Goal: Task Accomplishment & Management: Manage account settings

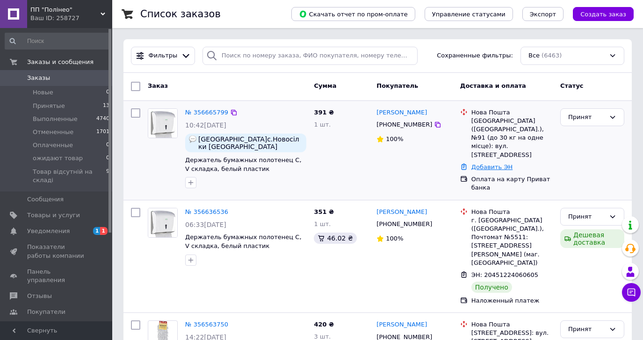
click at [491, 164] on link "Добавить ЭН" at bounding box center [491, 167] width 41 height 7
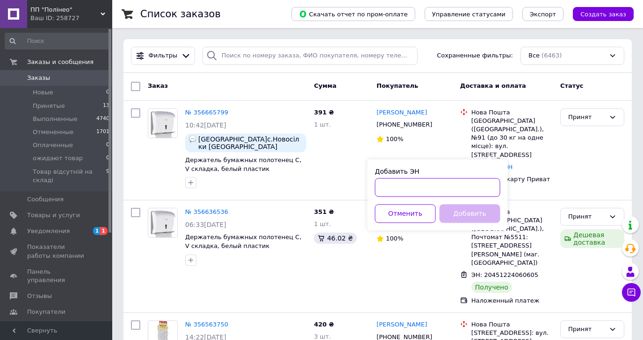
click at [478, 183] on input "Добавить ЭН" at bounding box center [437, 187] width 125 height 19
paste input "20451225061654"
type input "20451225061654"
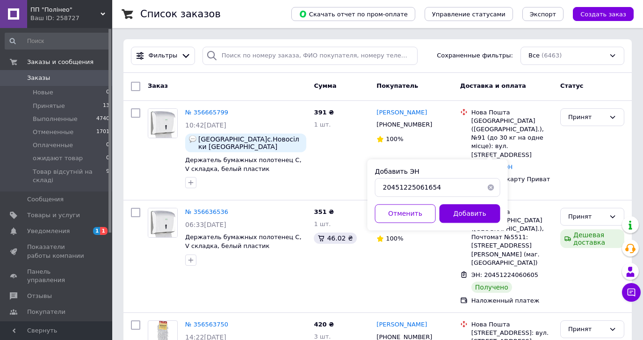
click at [481, 213] on button "Добавить" at bounding box center [469, 213] width 61 height 19
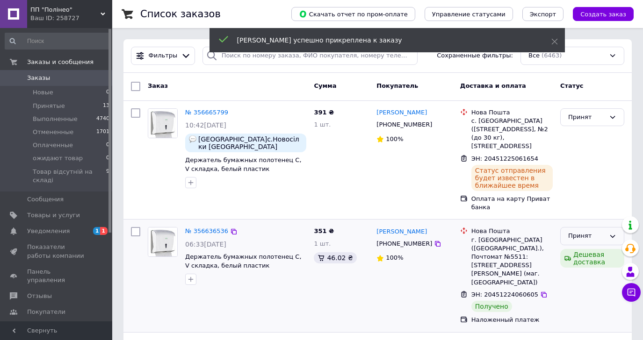
click at [595, 235] on div "Принят" at bounding box center [586, 236] width 37 height 10
click at [592, 250] on li "Выполнен" at bounding box center [591, 255] width 63 height 17
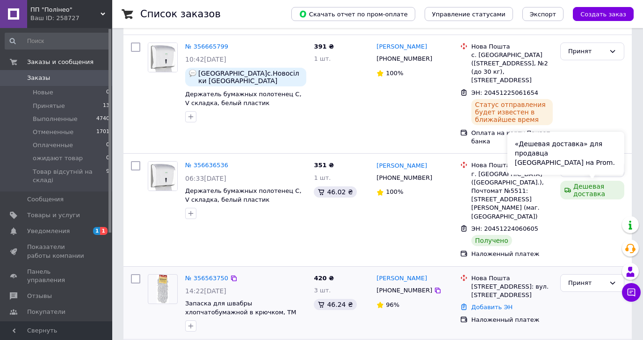
scroll to position [117, 0]
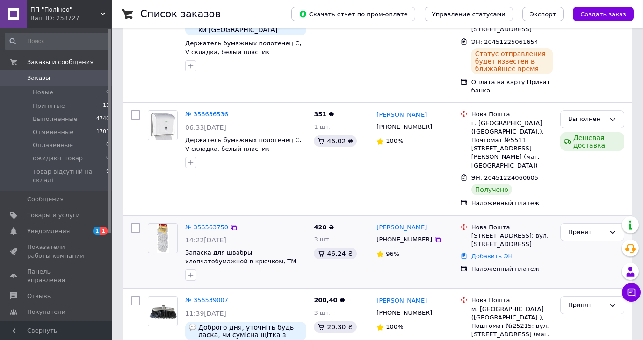
click at [503, 253] on link "Добавить ЭН" at bounding box center [491, 256] width 41 height 7
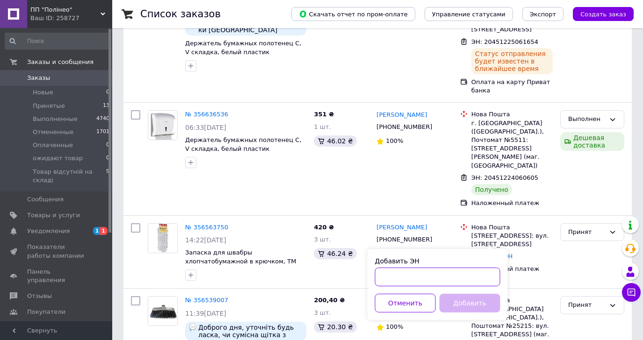
click at [492, 275] on input "Добавить ЭН" at bounding box center [437, 277] width 125 height 19
paste input "20451224319173"
type input "20451224319173"
drag, startPoint x: 456, startPoint y: 308, endPoint x: 459, endPoint y: 297, distance: 10.7
click at [458, 305] on button "Добавить" at bounding box center [469, 303] width 61 height 19
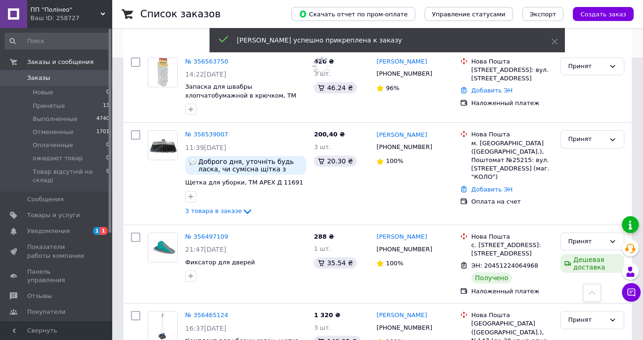
scroll to position [292, 0]
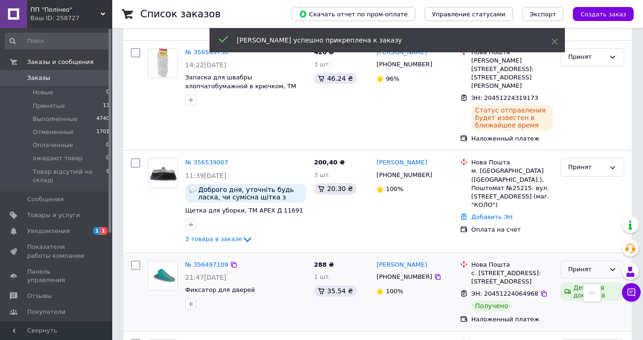
click at [588, 265] on div "Принят" at bounding box center [586, 270] width 37 height 10
click at [587, 280] on li "Выполнен" at bounding box center [591, 288] width 63 height 17
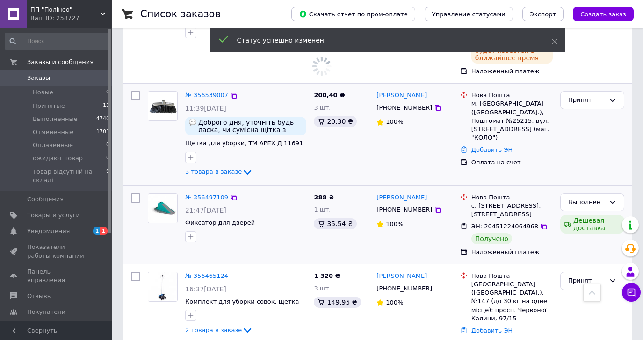
scroll to position [409, 0]
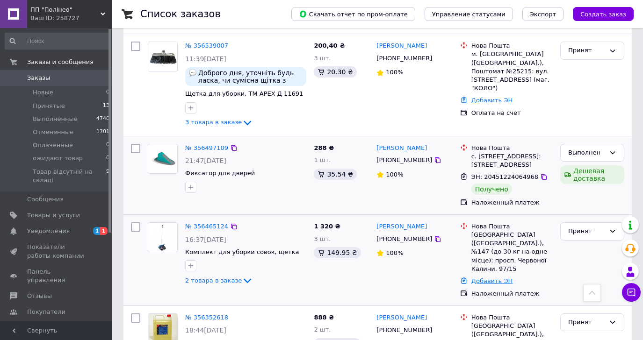
click at [481, 278] on link "Добавить ЭН" at bounding box center [491, 281] width 41 height 7
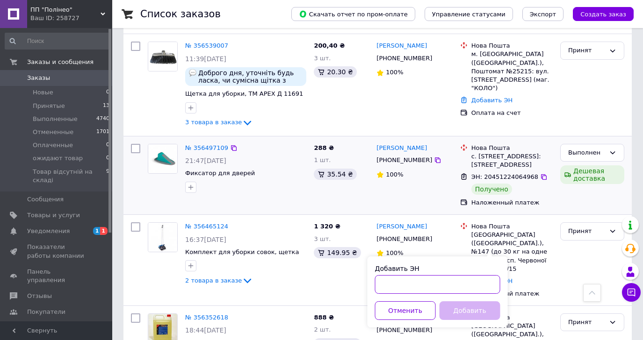
drag, startPoint x: 464, startPoint y: 282, endPoint x: 473, endPoint y: 278, distance: 9.4
click at [465, 281] on input "Добавить ЭН" at bounding box center [437, 284] width 125 height 19
paste input "20451224059284"
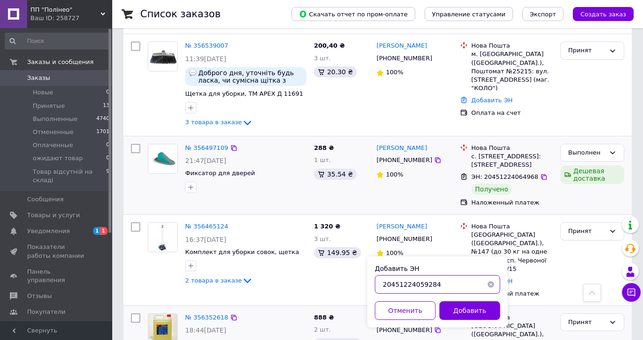
type input "20451224059284"
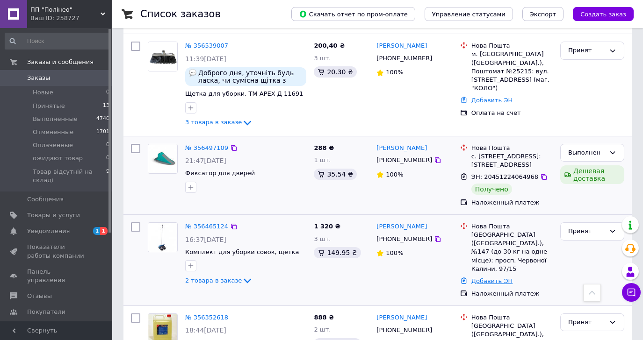
click at [484, 278] on link "Добавить ЭН" at bounding box center [491, 281] width 41 height 7
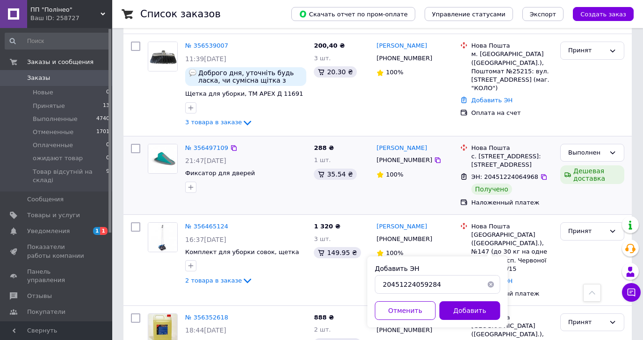
click at [470, 311] on button "Добавить" at bounding box center [469, 310] width 61 height 19
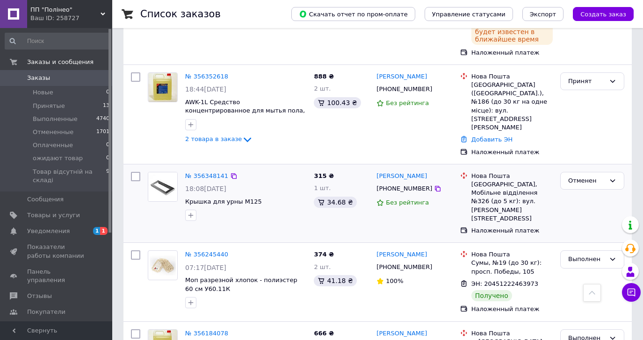
scroll to position [701, 0]
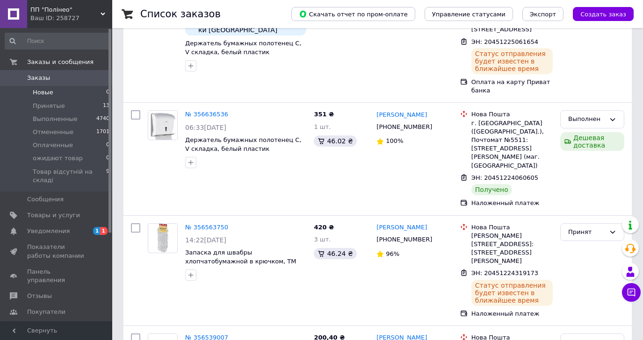
click at [38, 91] on span "Новые" at bounding box center [43, 92] width 21 height 8
